Goal: Browse casually: Explore the website without a specific task or goal

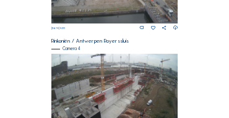
scroll to position [491, 0]
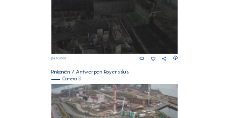
scroll to position [412, 0]
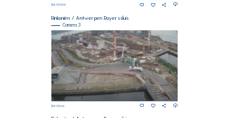
click at [140, 50] on img at bounding box center [114, 65] width 127 height 71
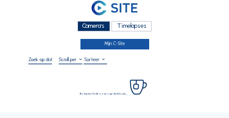
scroll to position [25, 0]
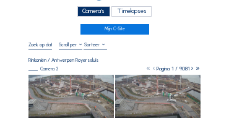
click at [77, 81] on img at bounding box center [72, 99] width 86 height 48
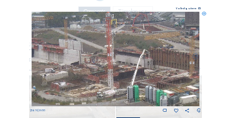
drag, startPoint x: 120, startPoint y: 53, endPoint x: 154, endPoint y: 83, distance: 45.7
click at [154, 83] on img at bounding box center [116, 59] width 169 height 95
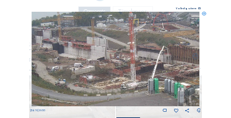
click at [162, 79] on img at bounding box center [116, 59] width 169 height 95
drag, startPoint x: 145, startPoint y: 77, endPoint x: 160, endPoint y: 79, distance: 15.0
click at [160, 79] on img at bounding box center [116, 59] width 169 height 95
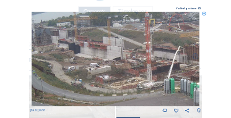
click at [136, 77] on img at bounding box center [116, 59] width 169 height 95
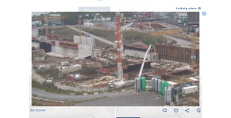
drag, startPoint x: 156, startPoint y: 77, endPoint x: 125, endPoint y: 76, distance: 31.0
click at [126, 76] on img at bounding box center [116, 59] width 169 height 95
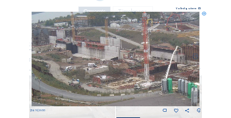
drag, startPoint x: 82, startPoint y: 71, endPoint x: 125, endPoint y: 75, distance: 42.3
click at [125, 75] on img at bounding box center [116, 59] width 169 height 95
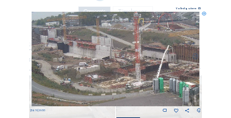
drag, startPoint x: 93, startPoint y: 74, endPoint x: 83, endPoint y: 73, distance: 10.0
click at [83, 73] on img at bounding box center [116, 59] width 169 height 95
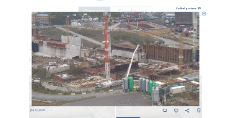
drag, startPoint x: 132, startPoint y: 73, endPoint x: 109, endPoint y: 73, distance: 22.9
click at [109, 73] on img at bounding box center [116, 59] width 169 height 95
drag, startPoint x: 126, startPoint y: 73, endPoint x: 108, endPoint y: 73, distance: 17.4
click at [109, 73] on img at bounding box center [116, 59] width 169 height 95
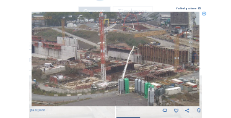
drag, startPoint x: 112, startPoint y: 75, endPoint x: 146, endPoint y: 77, distance: 34.2
click at [146, 77] on img at bounding box center [116, 59] width 169 height 95
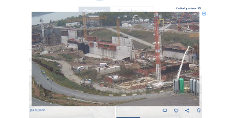
drag, startPoint x: 113, startPoint y: 74, endPoint x: 141, endPoint y: 76, distance: 27.3
click at [141, 76] on img at bounding box center [116, 59] width 169 height 95
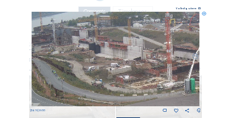
drag, startPoint x: 126, startPoint y: 74, endPoint x: 130, endPoint y: 80, distance: 6.9
click at [130, 80] on img at bounding box center [116, 59] width 169 height 95
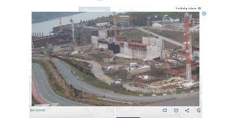
drag, startPoint x: 129, startPoint y: 73, endPoint x: 145, endPoint y: 77, distance: 16.7
click at [145, 77] on img at bounding box center [116, 59] width 169 height 95
drag, startPoint x: 201, startPoint y: 15, endPoint x: 213, endPoint y: 16, distance: 11.8
click at [202, 16] on div "Scroll om door de tijd te reizen | Druk op de 'Alt'-knop + scroll om te Zoomen …" at bounding box center [115, 59] width 231 height 118
click at [204, 15] on icon at bounding box center [204, 14] width 4 height 4
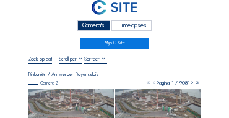
scroll to position [0, 0]
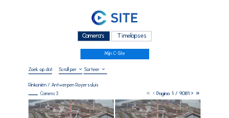
click at [100, 35] on div "Camera's" at bounding box center [93, 36] width 33 height 11
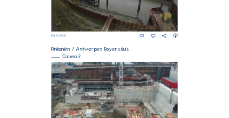
scroll to position [210, 0]
